Goal: Book appointment/travel/reservation

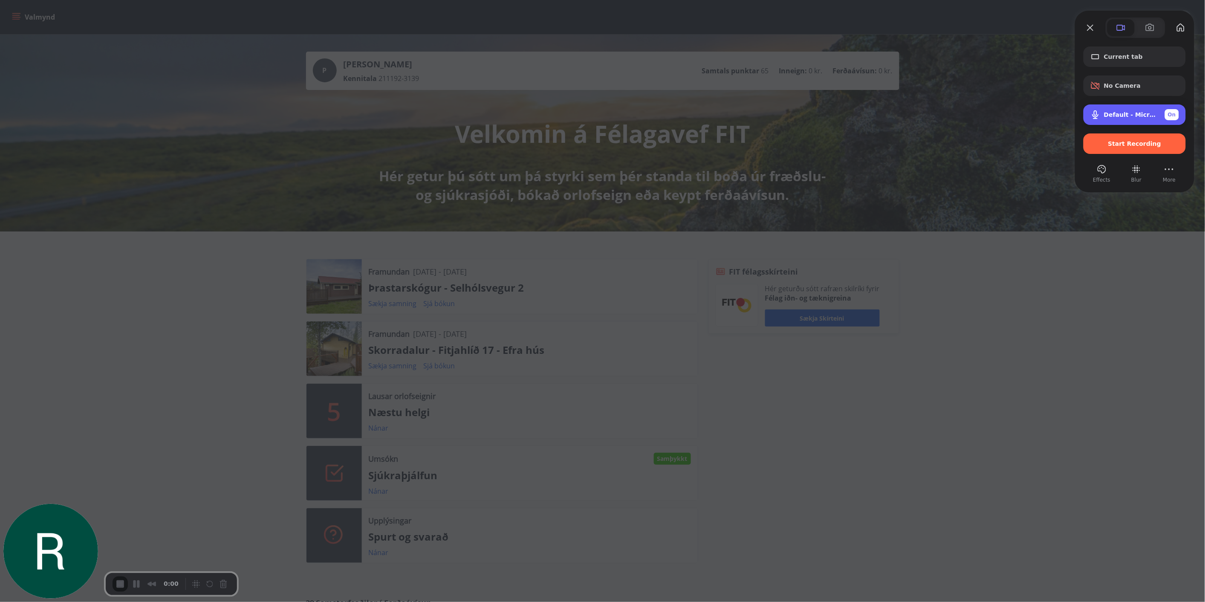
click at [1133, 112] on span "Default - Microphone (Jabra Link 380) (0b0e:24c7)" at bounding box center [1131, 114] width 54 height 7
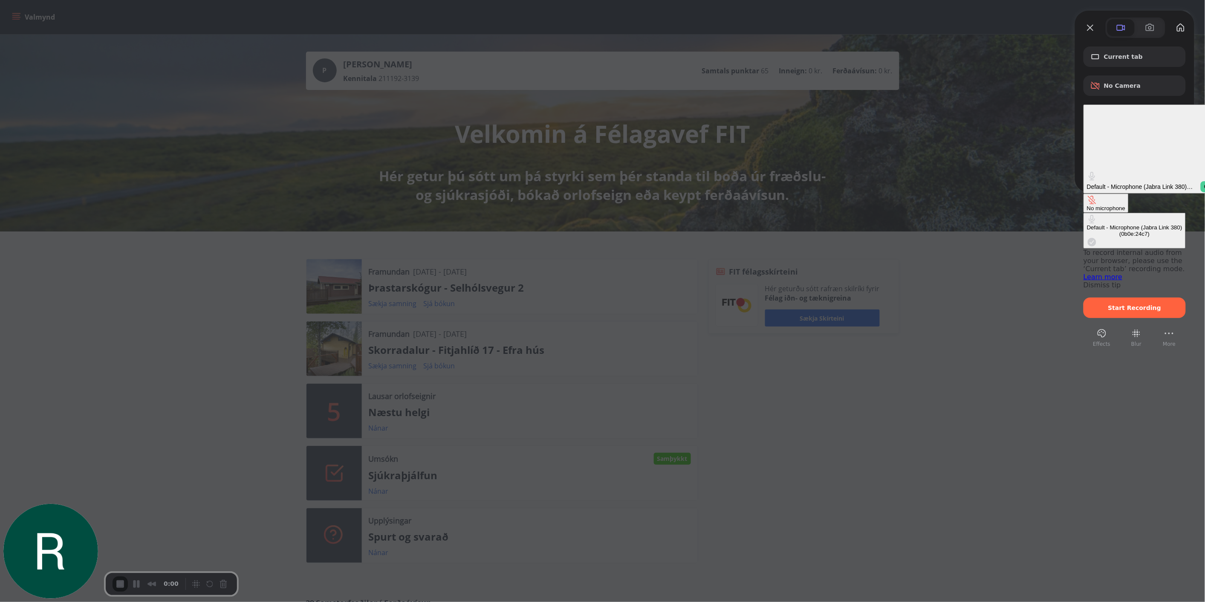
click at [1087, 205] on div "No microphone" at bounding box center [1106, 208] width 38 height 6
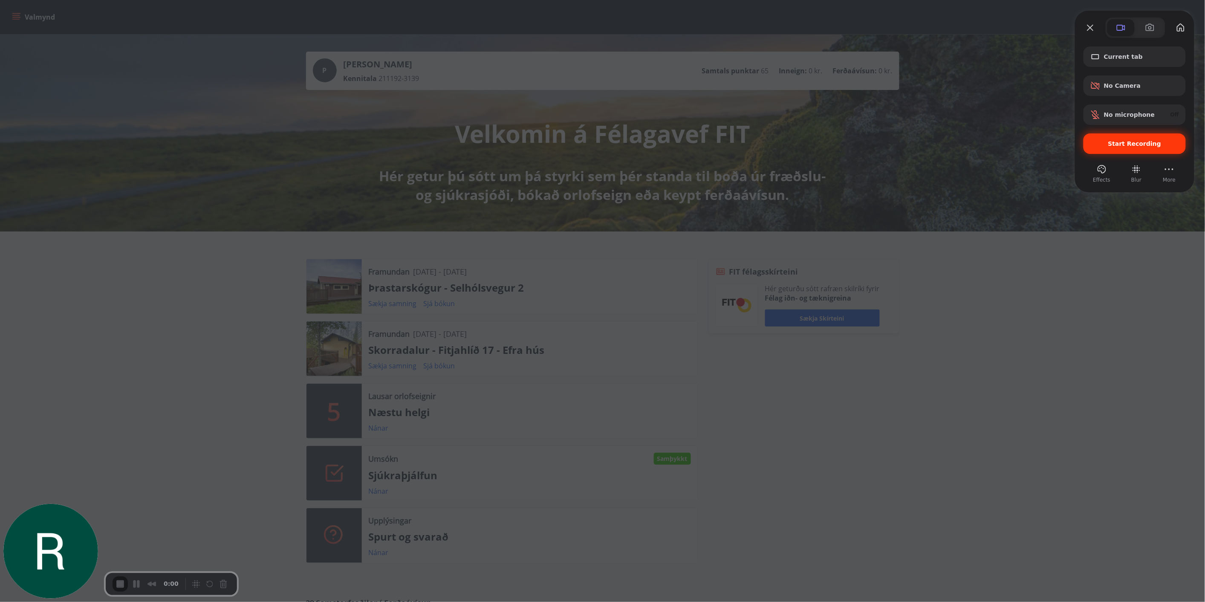
click at [1124, 137] on div "Start Recording" at bounding box center [1134, 143] width 102 height 20
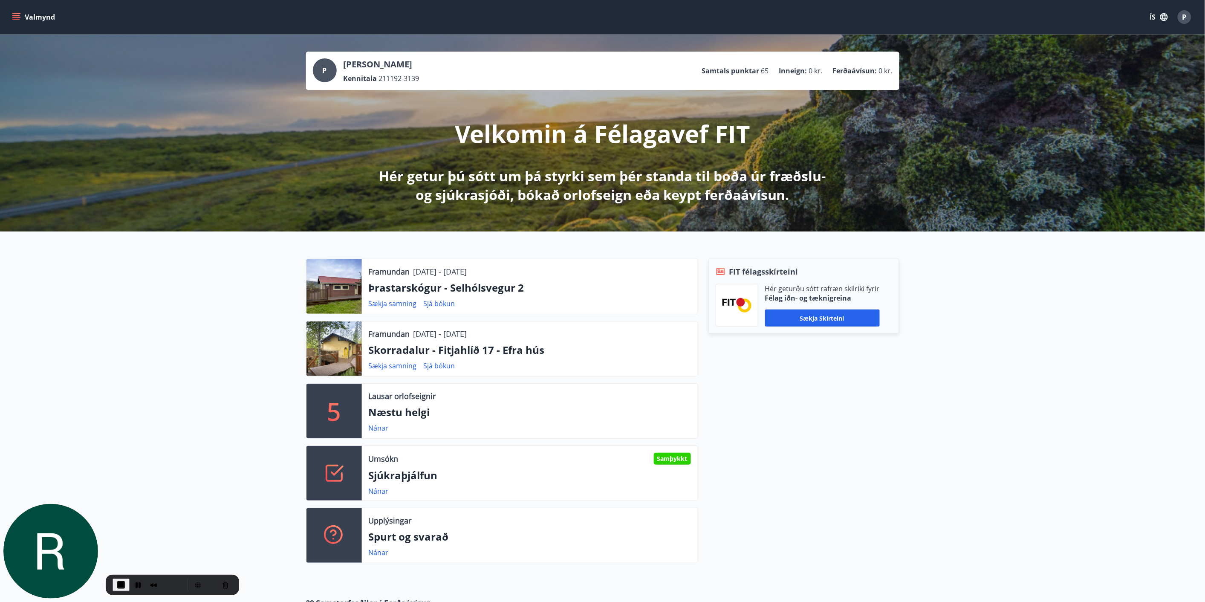
click at [20, 16] on button "Valmynd" at bounding box center [34, 16] width 48 height 15
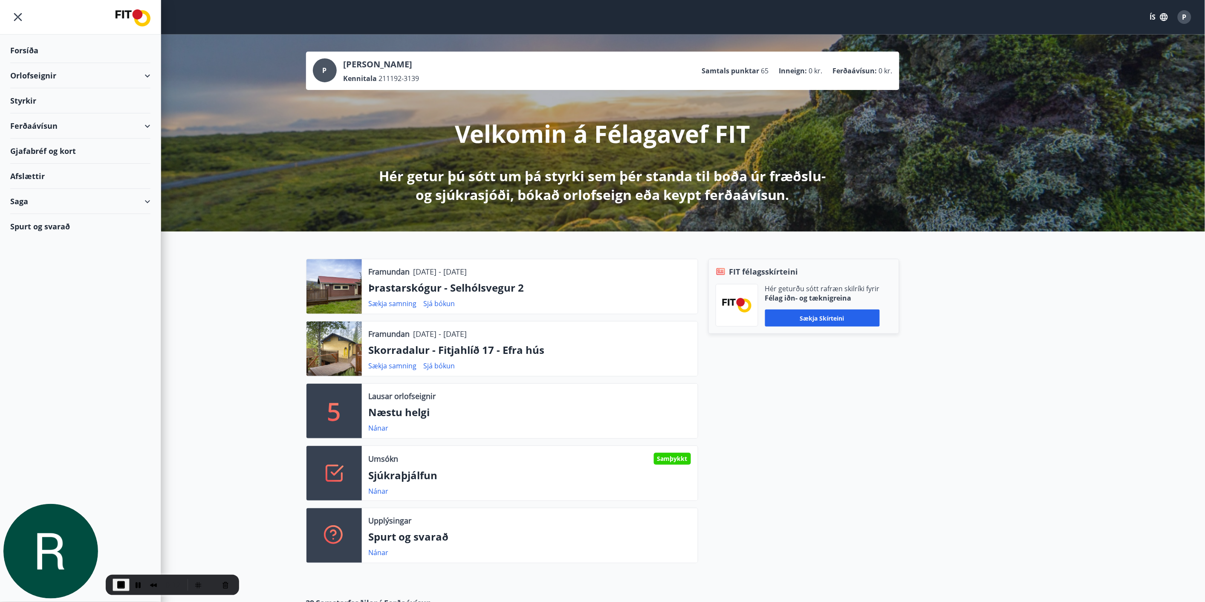
click at [35, 76] on div "Orlofseignir" at bounding box center [80, 75] width 140 height 25
click at [32, 116] on div "Bókunardagatal" at bounding box center [80, 115] width 127 height 18
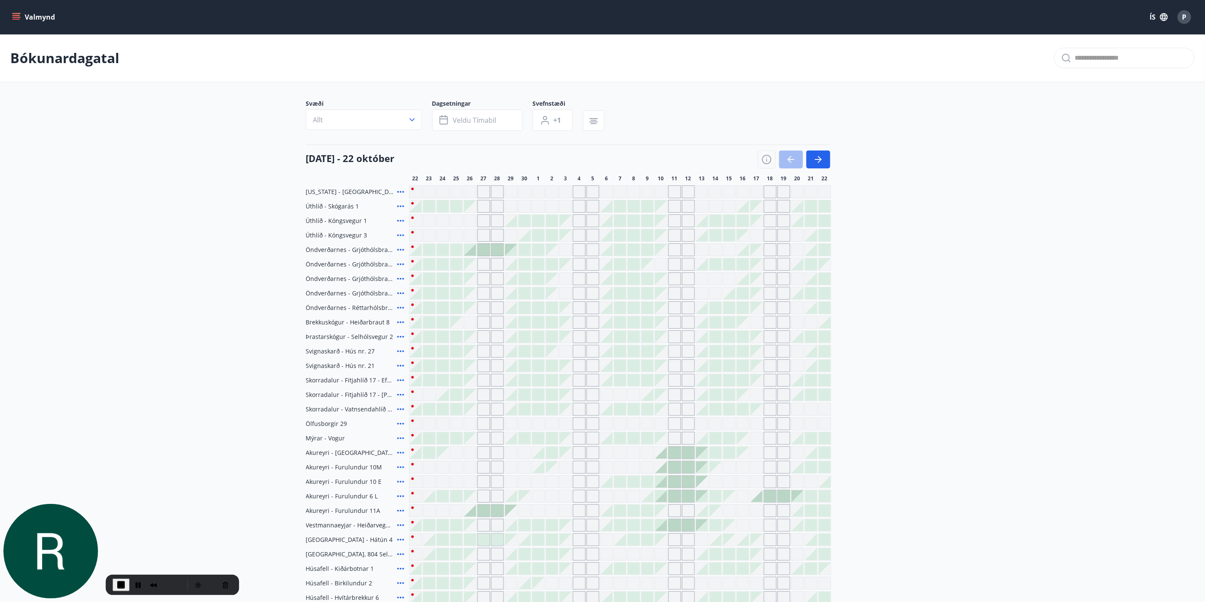
drag, startPoint x: 109, startPoint y: 368, endPoint x: 104, endPoint y: 366, distance: 4.4
click at [108, 366] on main "Bókunardagatal Svæði Allt Dagsetningar Veldu tímabil Svefnstæði +1 [DATE] - 22 …" at bounding box center [602, 340] width 1205 height 613
click at [827, 158] on button "button" at bounding box center [818, 159] width 24 height 18
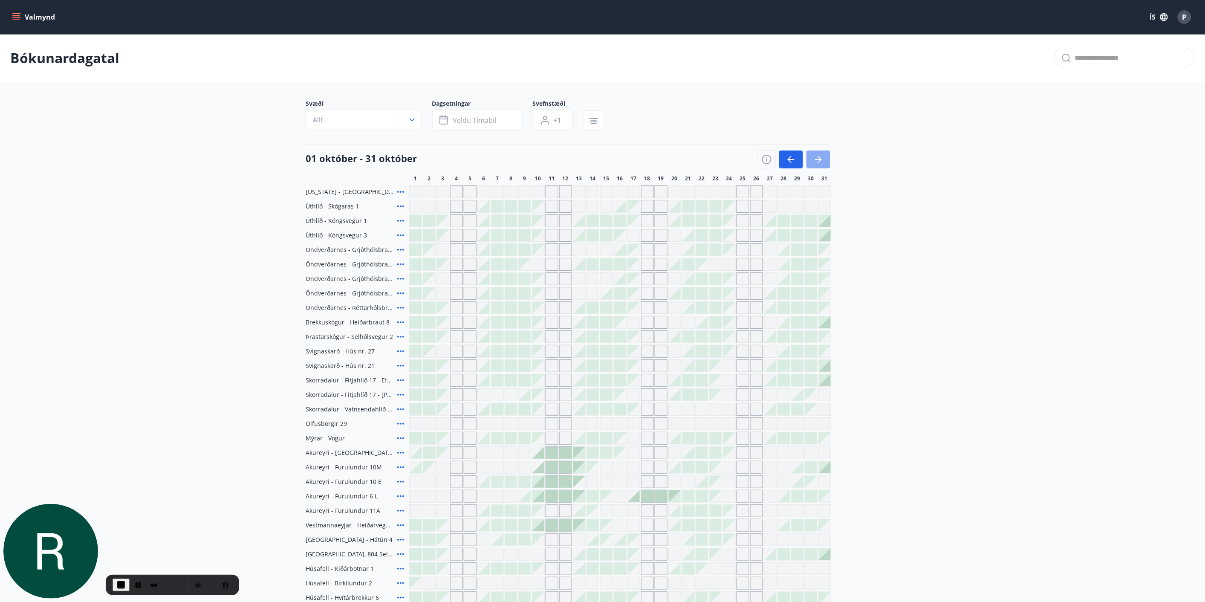
click at [821, 156] on icon "button" at bounding box center [818, 159] width 10 height 10
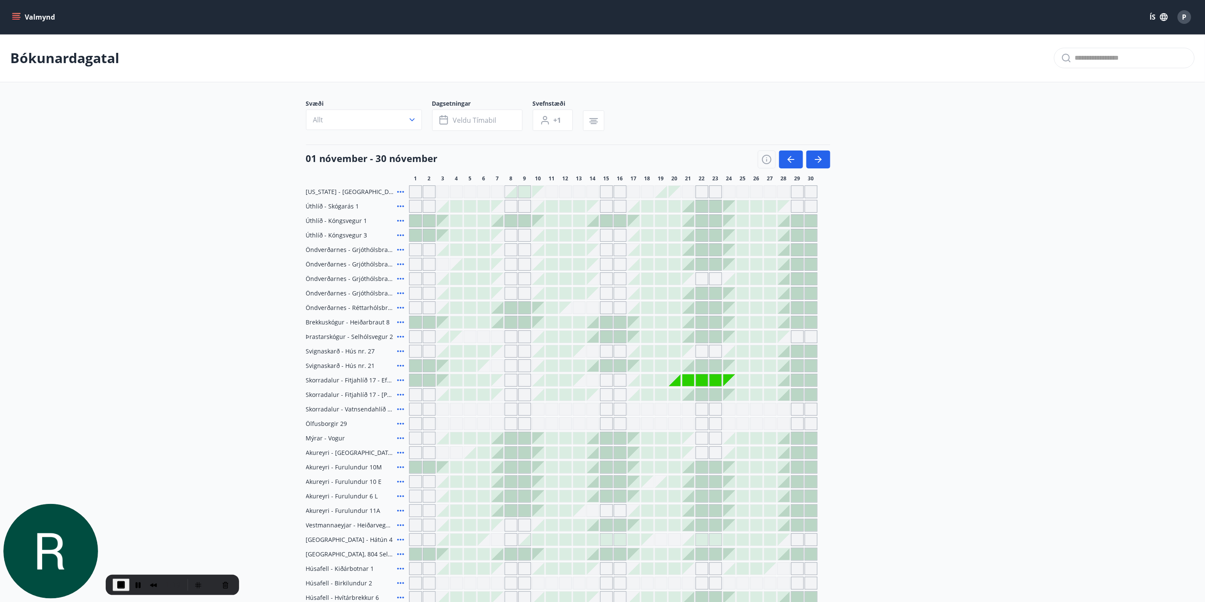
click at [671, 397] on div at bounding box center [675, 395] width 12 height 12
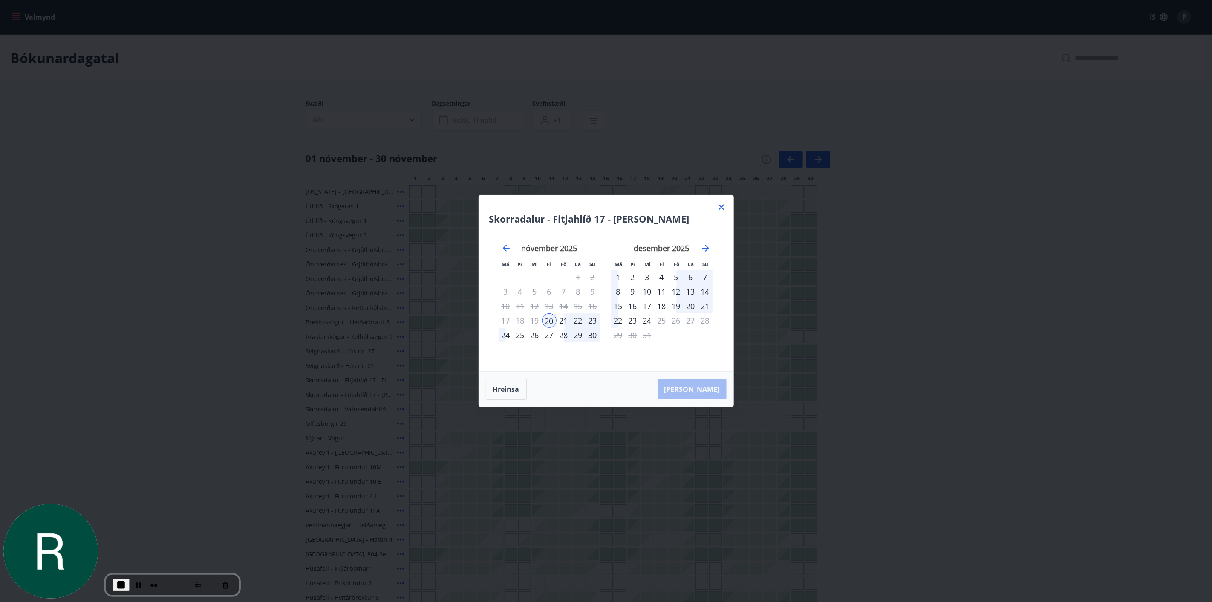
click at [508, 334] on div "24" at bounding box center [506, 335] width 14 height 14
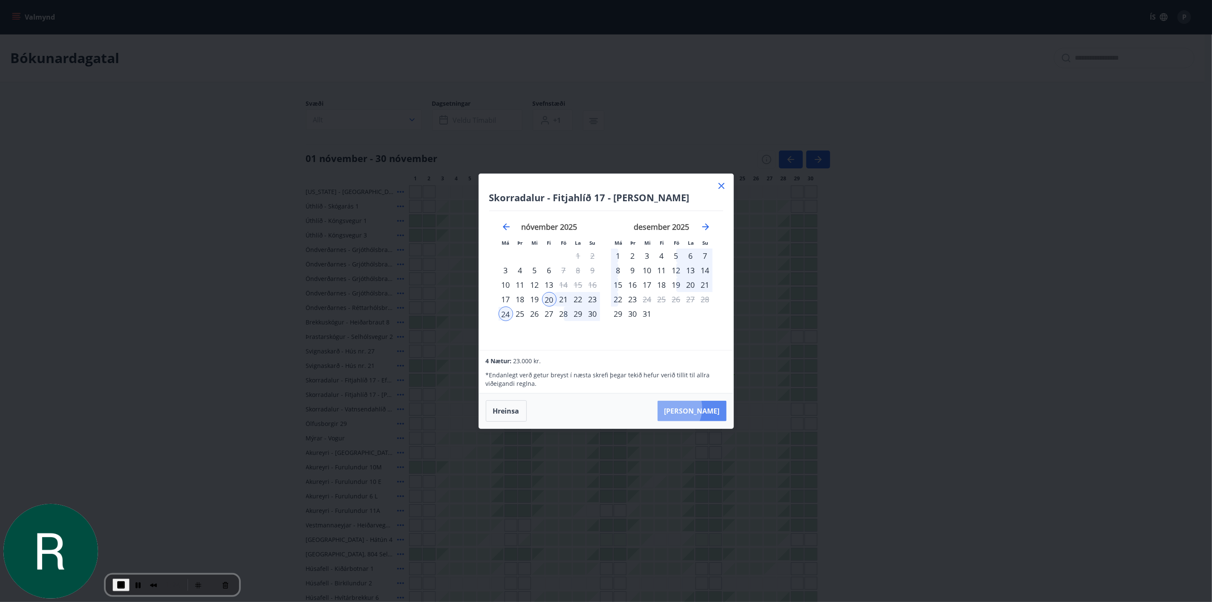
click at [695, 408] on button "[PERSON_NAME]" at bounding box center [691, 411] width 69 height 20
click at [120, 583] on span "End Recording" at bounding box center [121, 584] width 10 height 10
